Goal: Navigation & Orientation: Find specific page/section

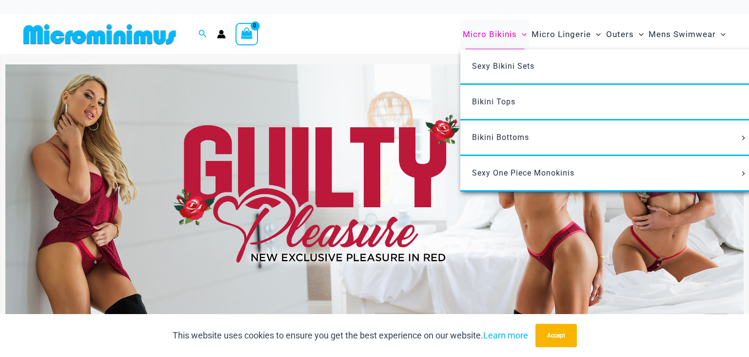
click at [475, 34] on span "Micro Bikinis" at bounding box center [489, 34] width 54 height 25
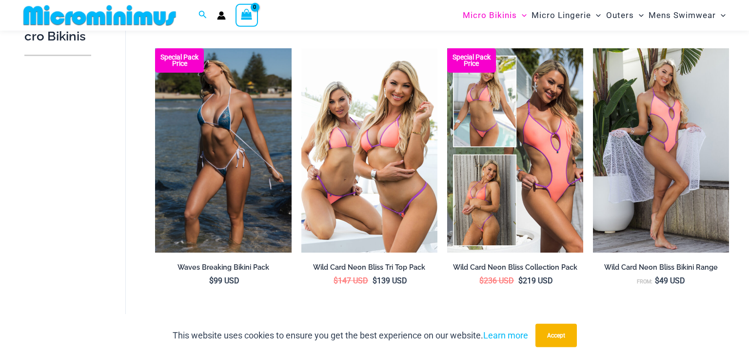
scroll to position [289, 0]
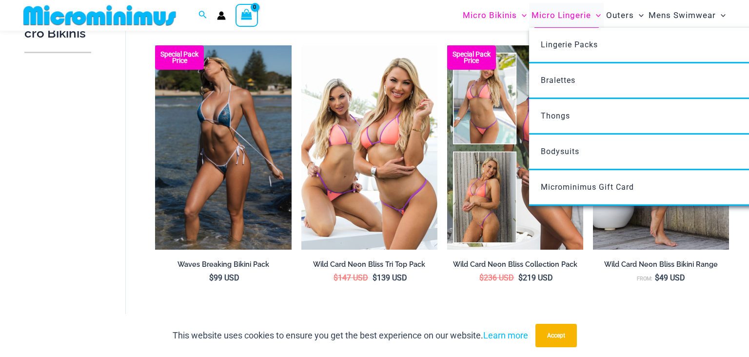
click at [560, 10] on span "Micro Lingerie" at bounding box center [560, 15] width 59 height 25
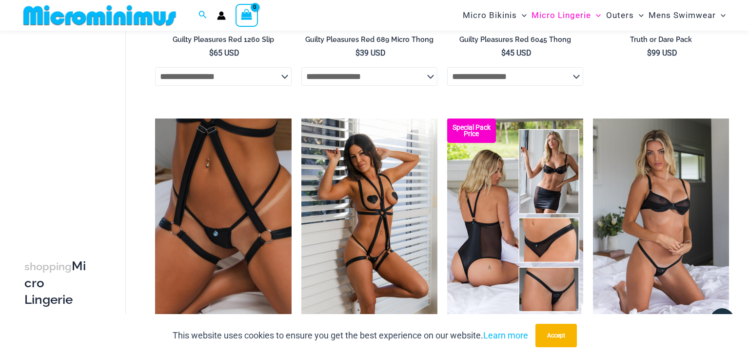
scroll to position [684, 0]
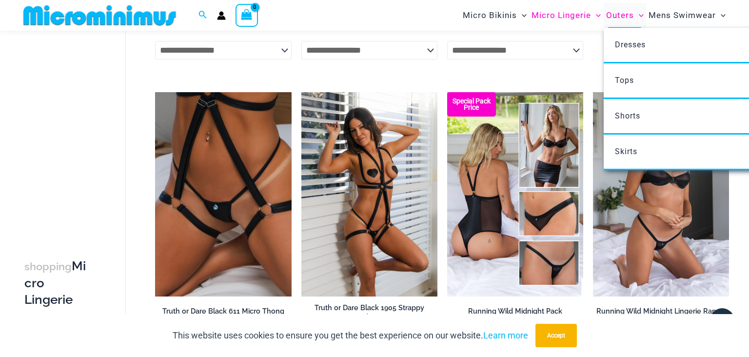
click at [622, 19] on span "Outers" at bounding box center [620, 15] width 28 height 25
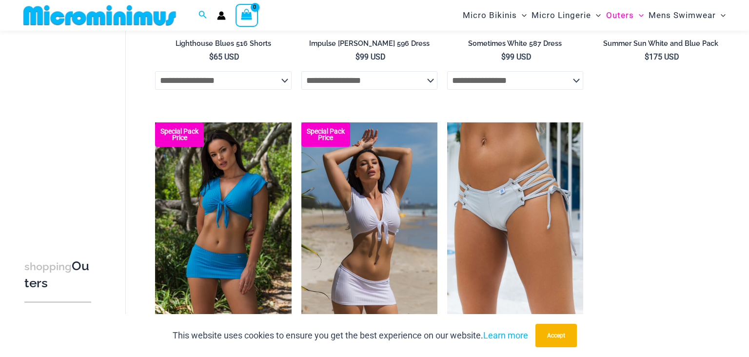
scroll to position [1631, 0]
